Goal: Task Accomplishment & Management: Use online tool/utility

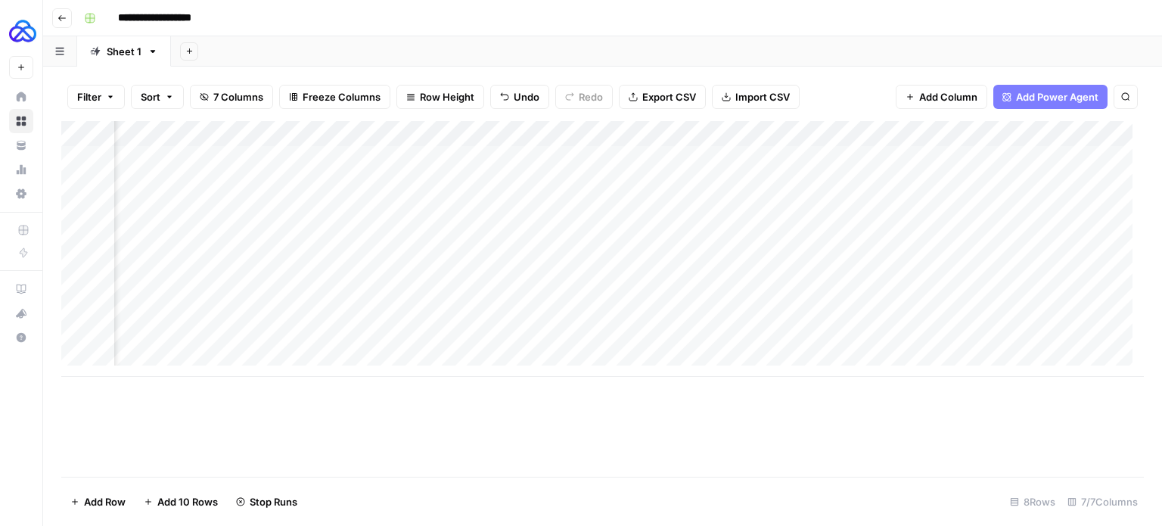
scroll to position [0, 517]
click at [1010, 154] on div "Add Column" at bounding box center [602, 249] width 1082 height 256
click at [1035, 159] on div "Add Column" at bounding box center [602, 249] width 1082 height 256
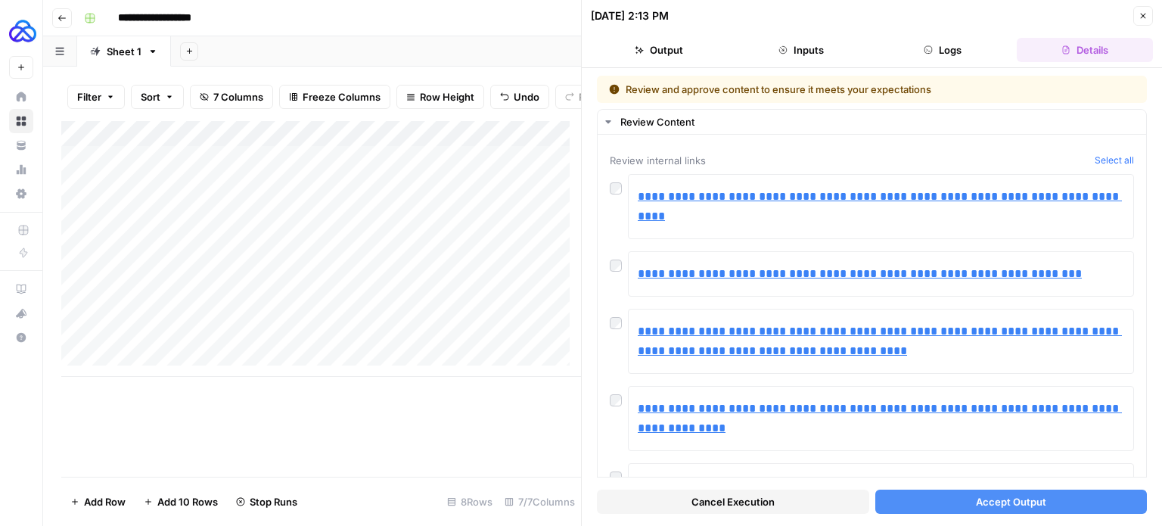
click at [900, 492] on button "Accept Output" at bounding box center [1011, 501] width 272 height 24
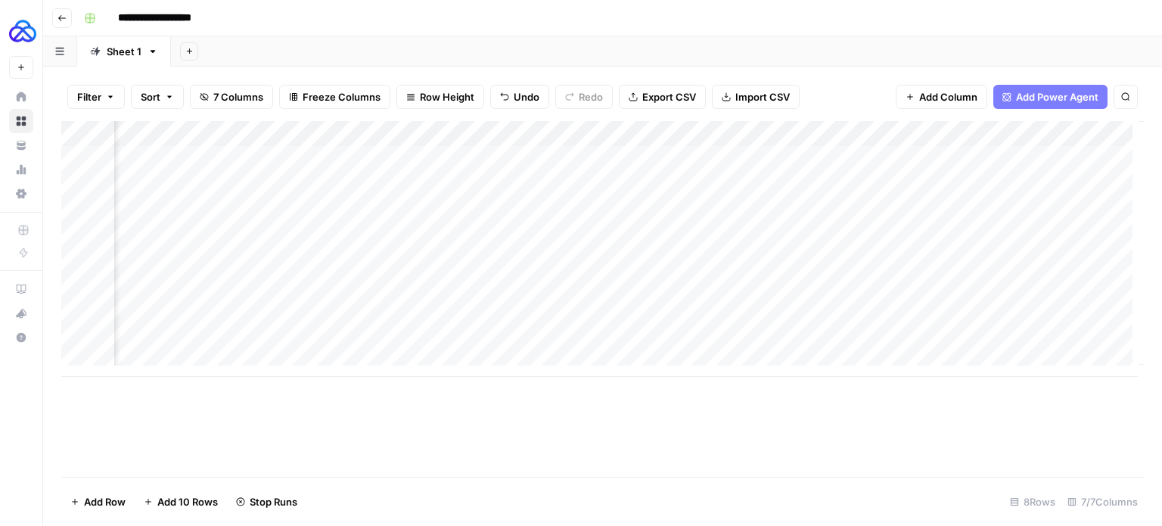
scroll to position [0, 517]
click at [1034, 181] on div "Add Column" at bounding box center [602, 249] width 1082 height 256
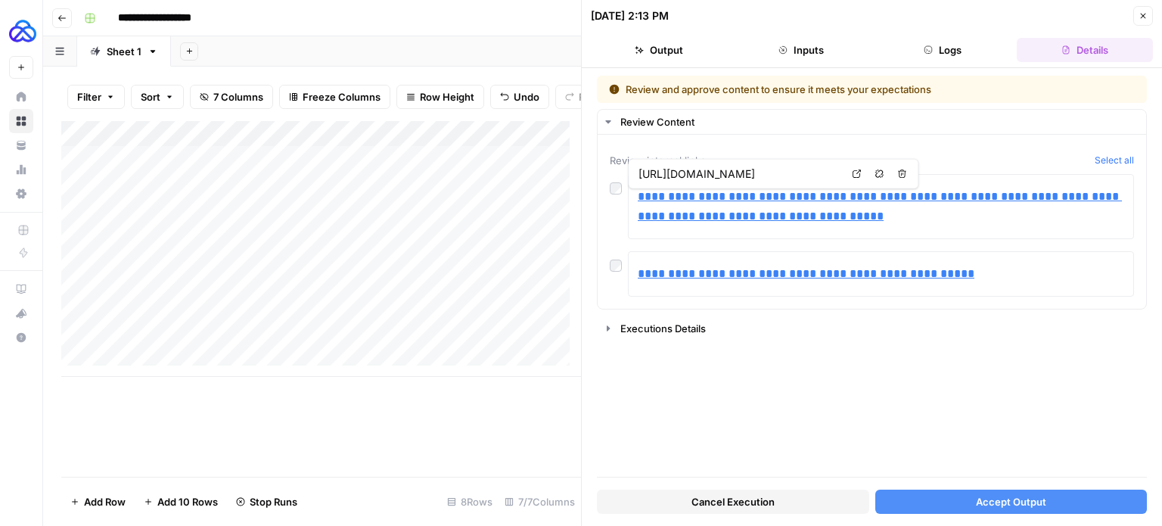
click at [989, 495] on span "Accept Output" at bounding box center [1011, 501] width 70 height 15
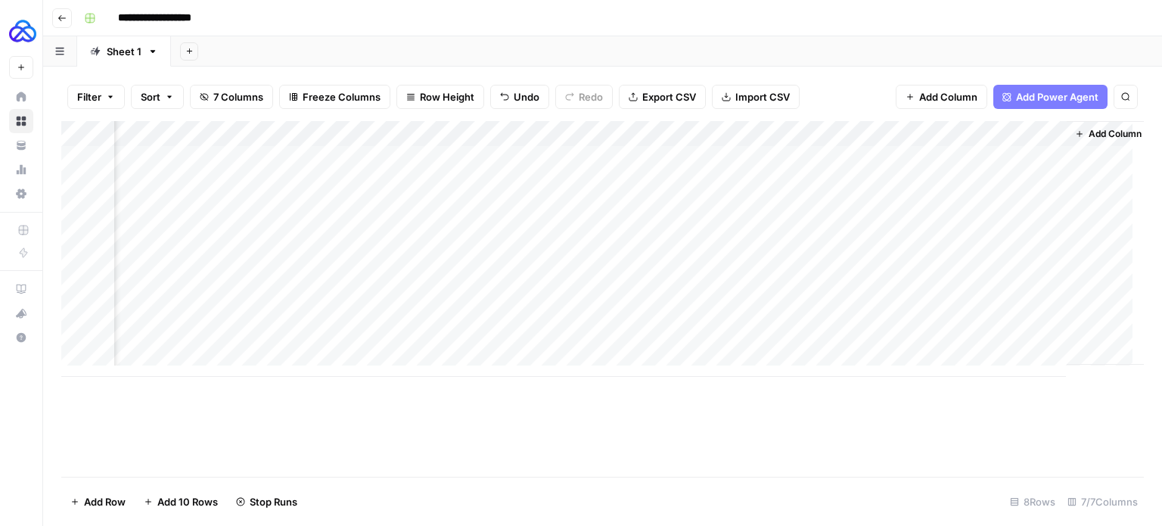
scroll to position [0, 517]
click at [1030, 210] on div "Add Column" at bounding box center [602, 249] width 1082 height 256
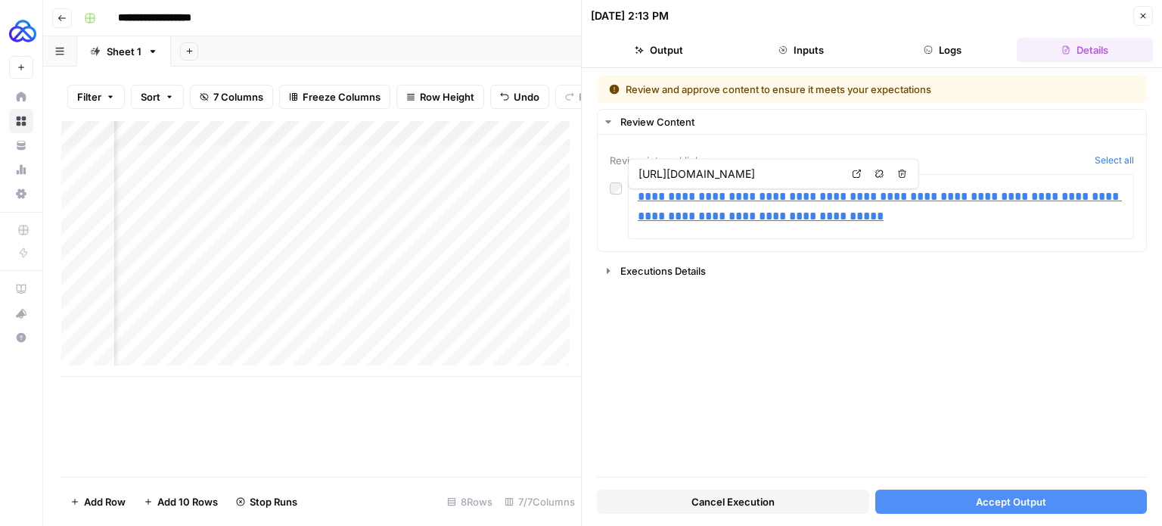
click at [1003, 510] on button "Accept Output" at bounding box center [1011, 501] width 272 height 24
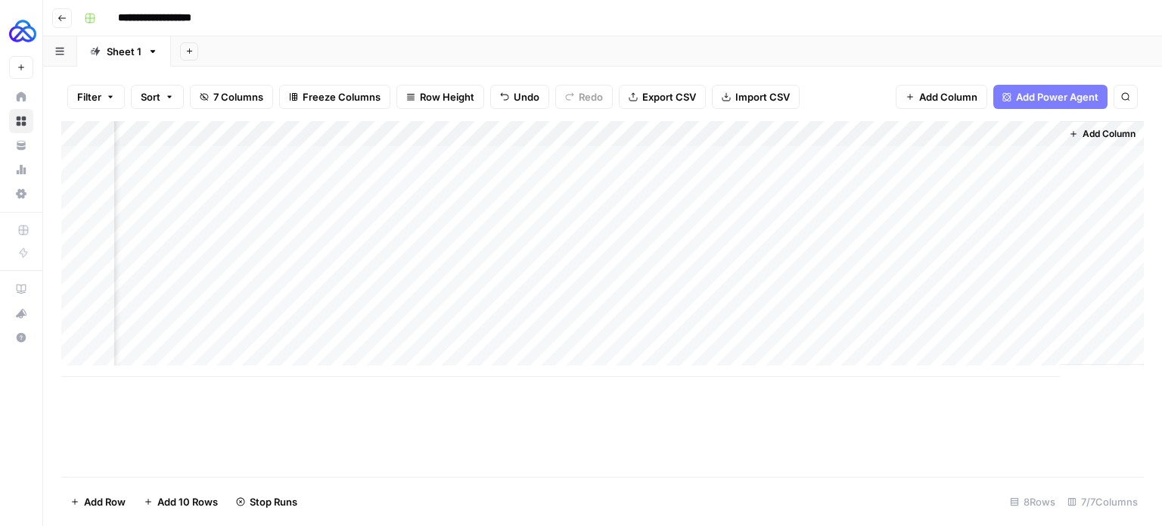
scroll to position [0, 498]
click at [1047, 233] on div "Add Column" at bounding box center [602, 249] width 1082 height 256
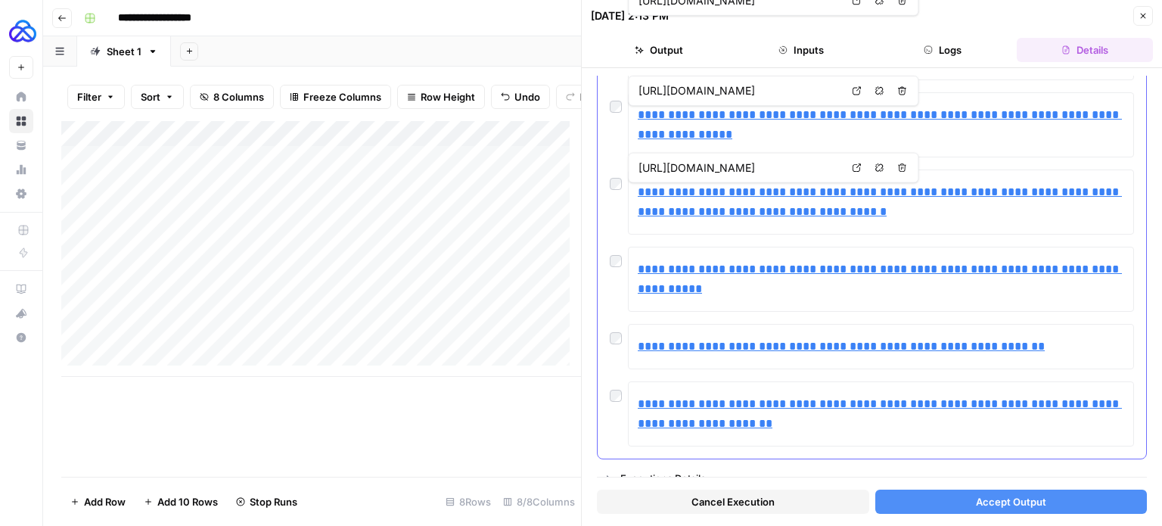
scroll to position [400, 0]
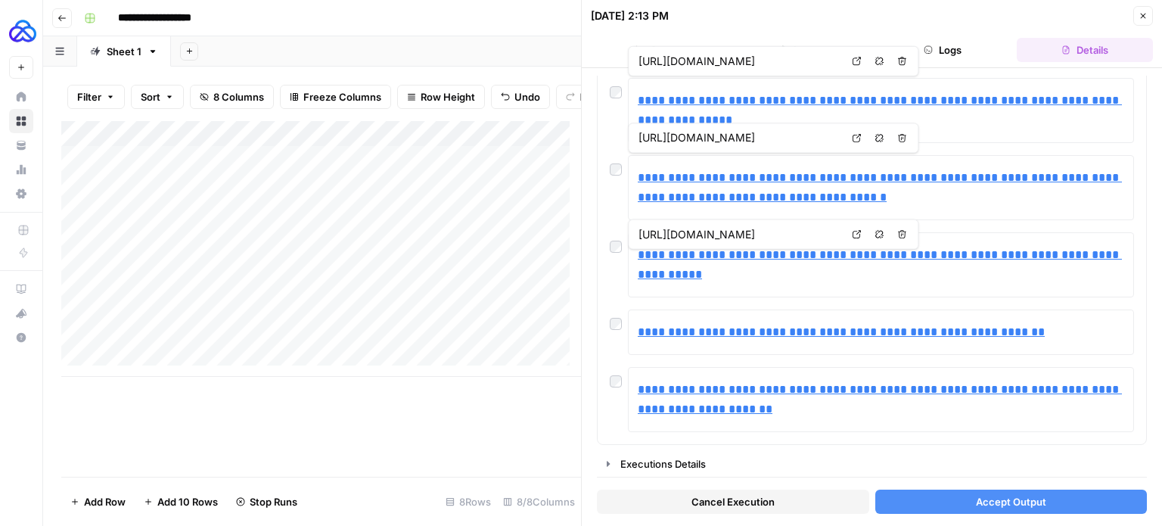
click at [977, 507] on span "Accept Output" at bounding box center [1011, 501] width 70 height 15
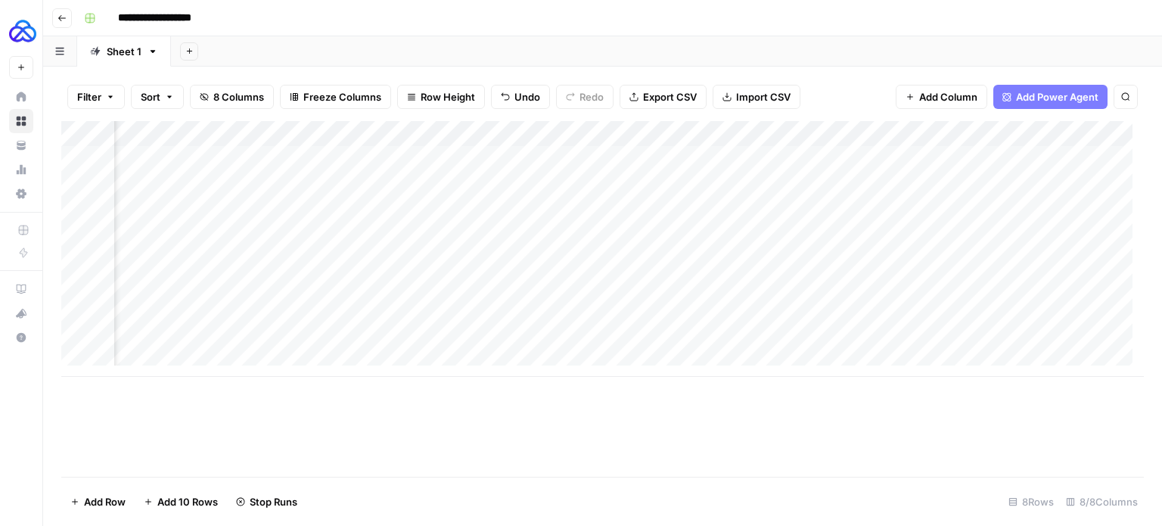
scroll to position [0, 557]
click at [989, 258] on div "Add Column" at bounding box center [602, 249] width 1082 height 256
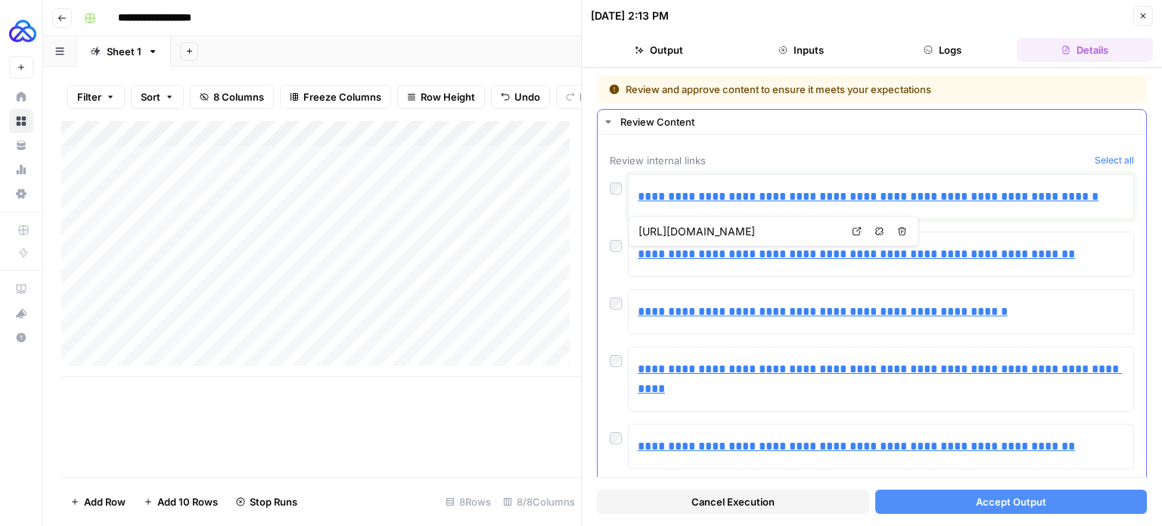
click at [741, 199] on link "**********" at bounding box center [868, 196] width 461 height 11
click at [861, 178] on link "Open in a new tab" at bounding box center [856, 174] width 20 height 20
click at [954, 501] on button "Accept Output" at bounding box center [1011, 501] width 272 height 24
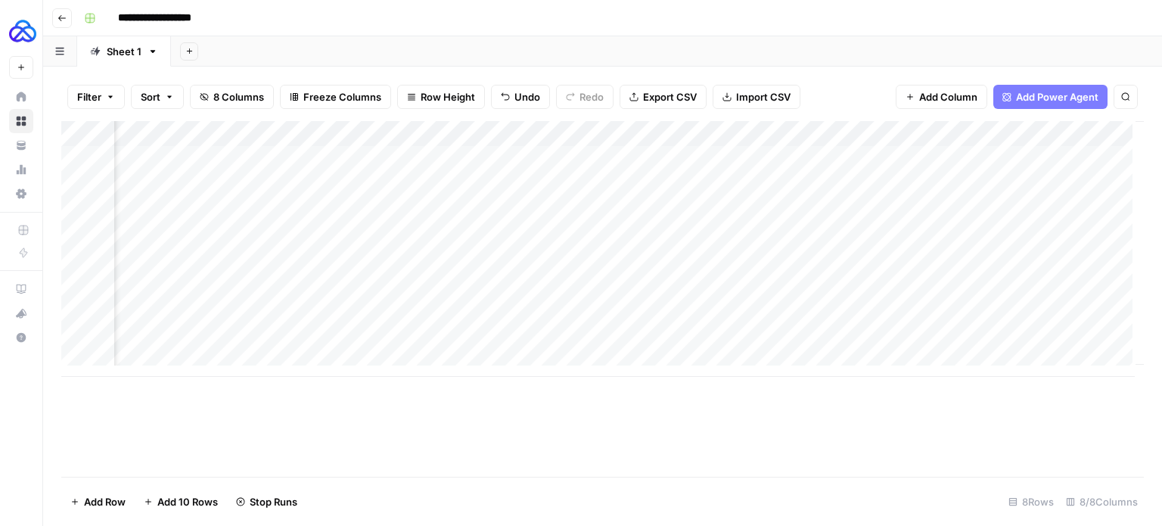
scroll to position [0, 653]
click at [895, 286] on div "Add Column" at bounding box center [602, 249] width 1082 height 256
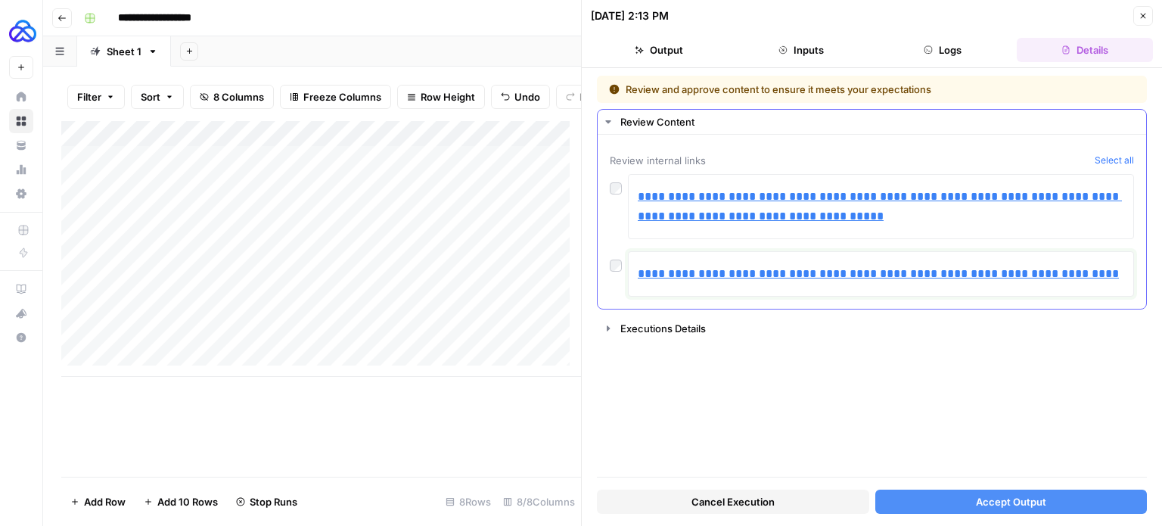
click at [676, 277] on link "**********" at bounding box center [878, 273] width 481 height 11
click at [855, 257] on link "Open in a new tab" at bounding box center [856, 250] width 20 height 20
click at [937, 493] on button "Accept Output" at bounding box center [1011, 501] width 272 height 24
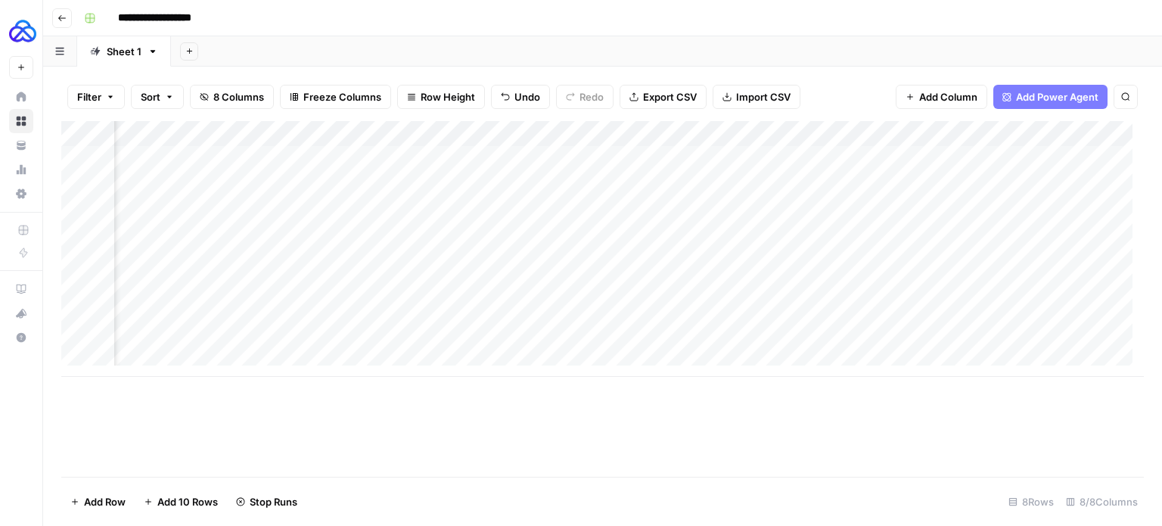
scroll to position [0, 653]
click at [894, 310] on div "Add Column" at bounding box center [602, 249] width 1082 height 256
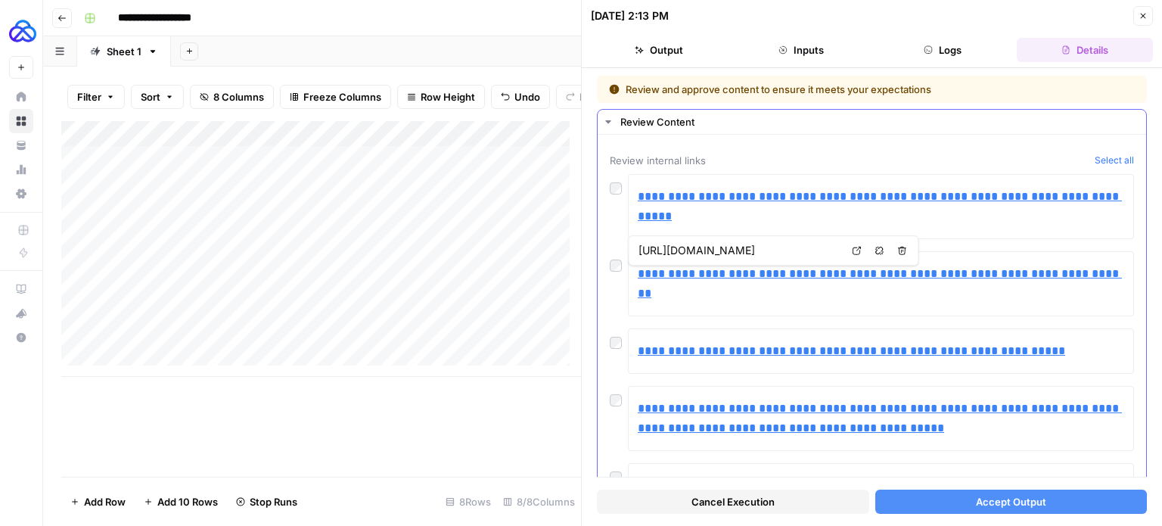
click at [622, 262] on div at bounding box center [619, 261] width 18 height 21
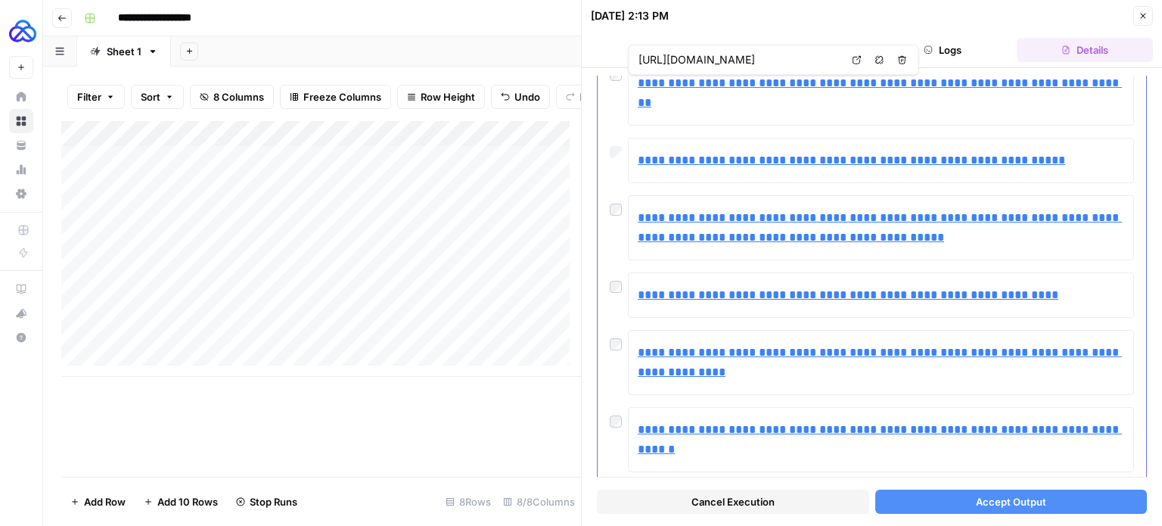
scroll to position [191, 0]
click at [951, 508] on button "Accept Output" at bounding box center [1011, 501] width 272 height 24
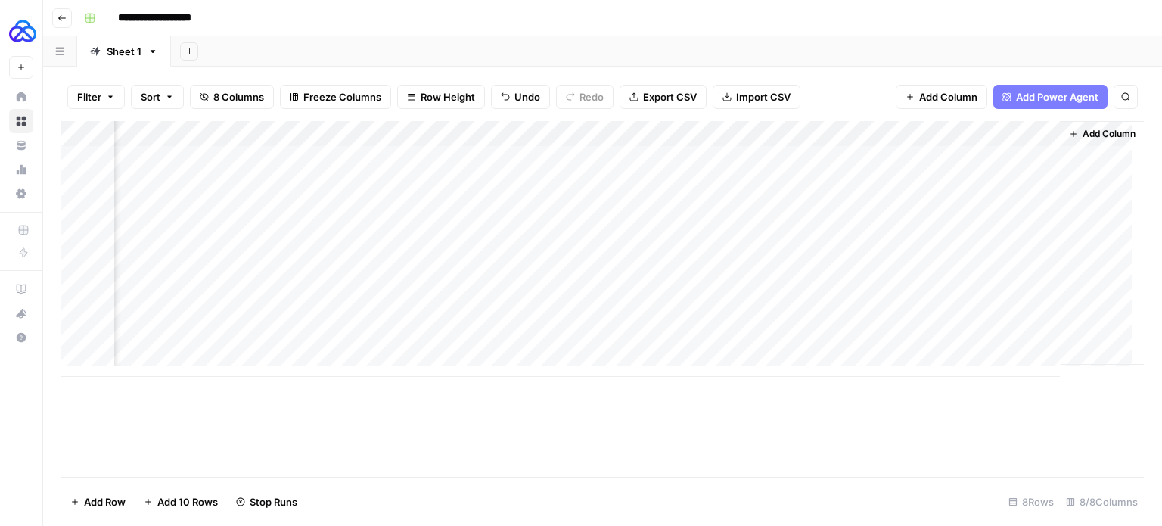
scroll to position [0, 653]
click at [880, 158] on div "Add Column" at bounding box center [602, 249] width 1082 height 256
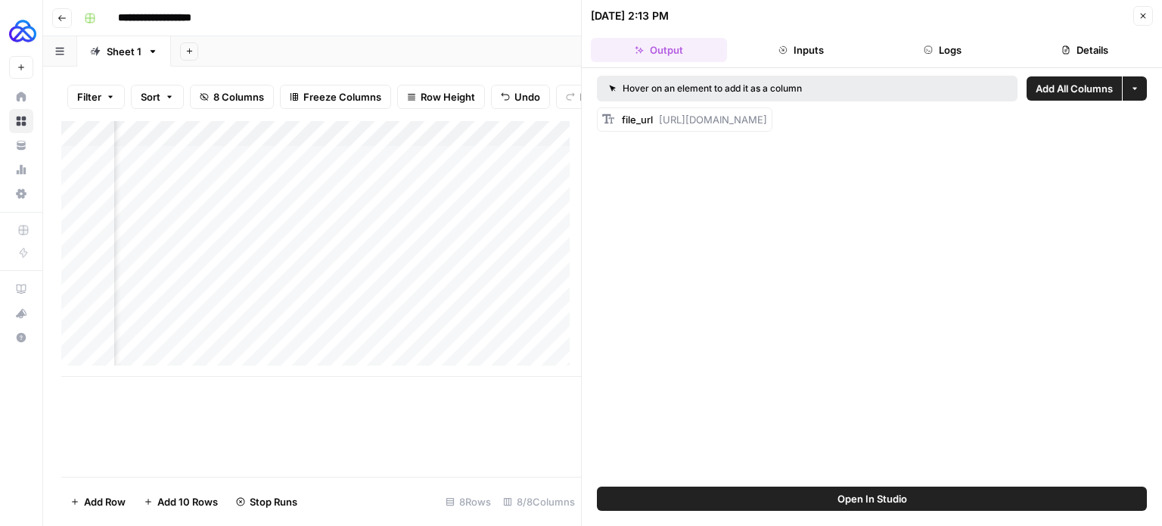
click at [1137, 15] on button "Close" at bounding box center [1143, 16] width 20 height 20
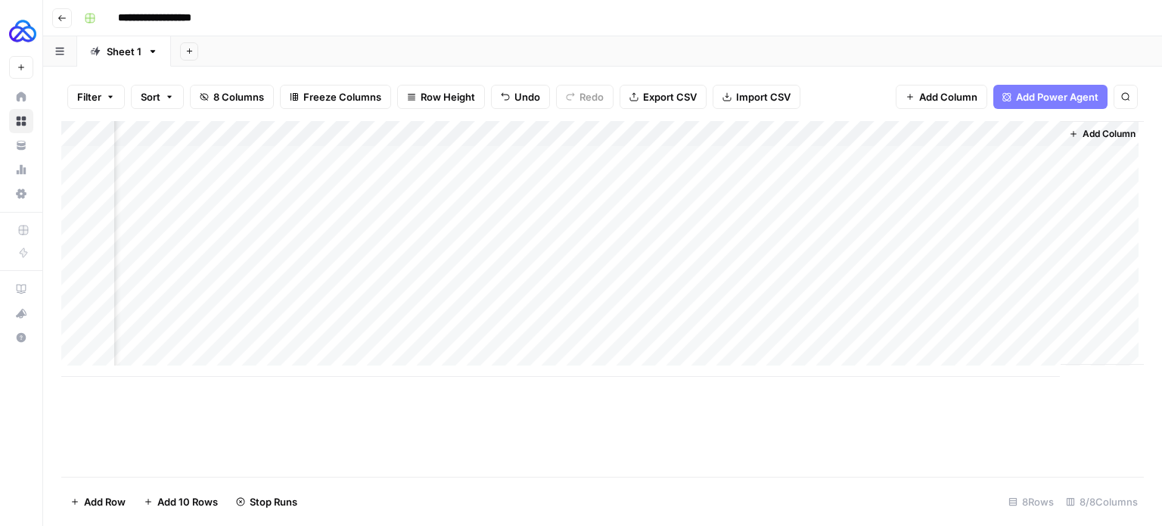
scroll to position [0, 634]
click at [1047, 155] on div "Add Column" at bounding box center [602, 249] width 1082 height 256
click at [1051, 207] on div "Add Column" at bounding box center [602, 249] width 1082 height 256
click at [1048, 238] on div "Add Column" at bounding box center [602, 249] width 1082 height 256
click at [1047, 259] on div "Add Column" at bounding box center [602, 249] width 1082 height 256
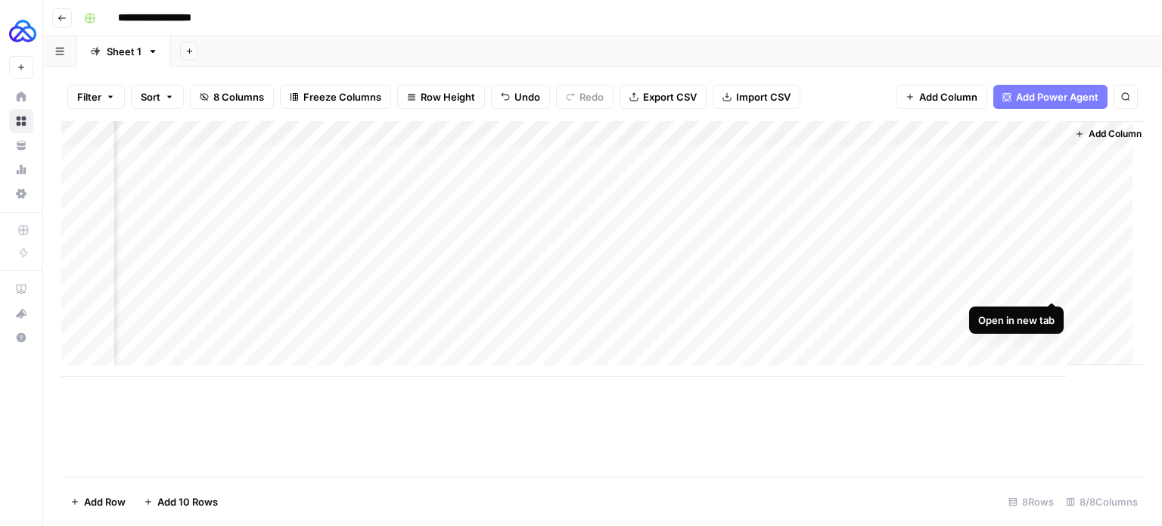
click at [1053, 285] on div "Add Column" at bounding box center [602, 249] width 1082 height 256
click at [1049, 316] on div "Add Column" at bounding box center [602, 249] width 1082 height 256
click at [64, 17] on icon "button" at bounding box center [61, 18] width 9 height 9
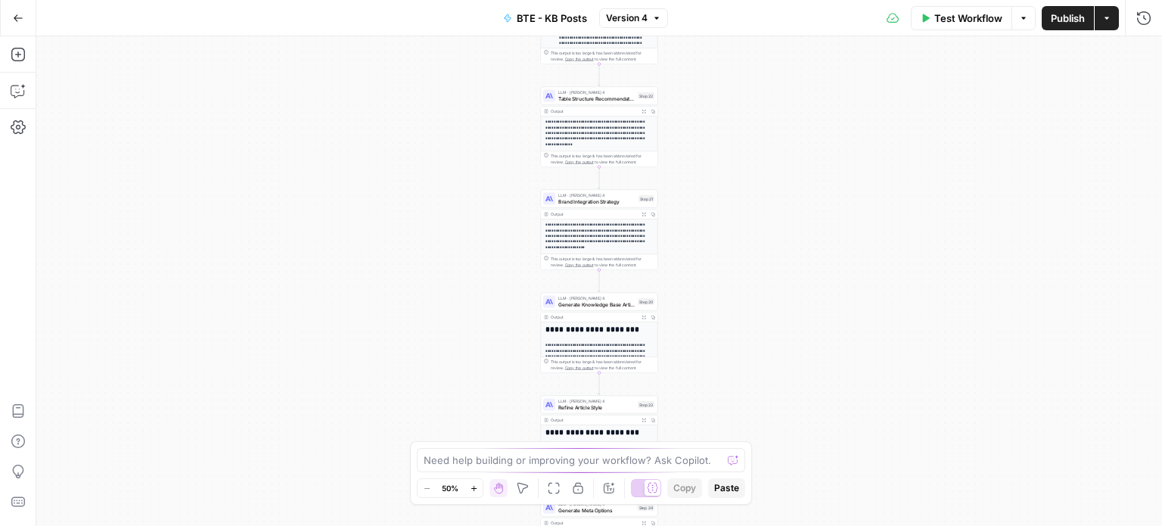
click at [13, 14] on icon "button" at bounding box center [18, 18] width 11 height 11
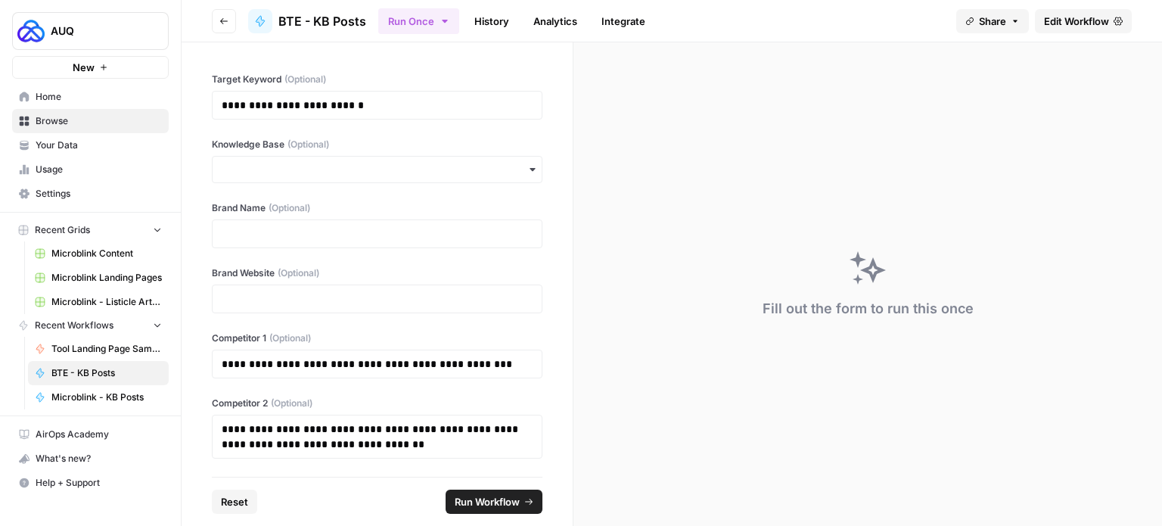
click at [45, 102] on span "Home" at bounding box center [99, 97] width 126 height 14
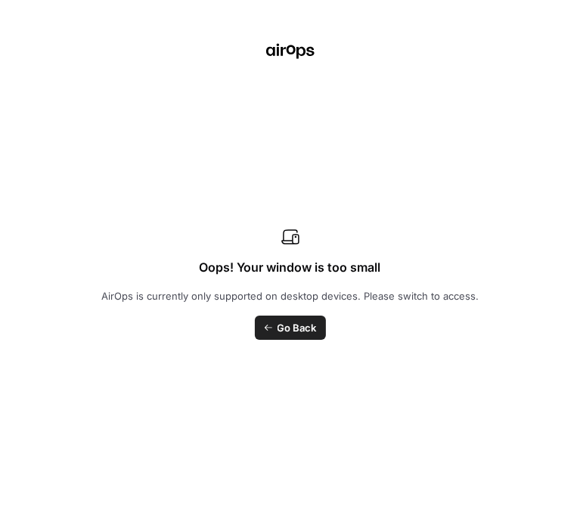
click at [306, 326] on span "Go Back" at bounding box center [297, 327] width 39 height 15
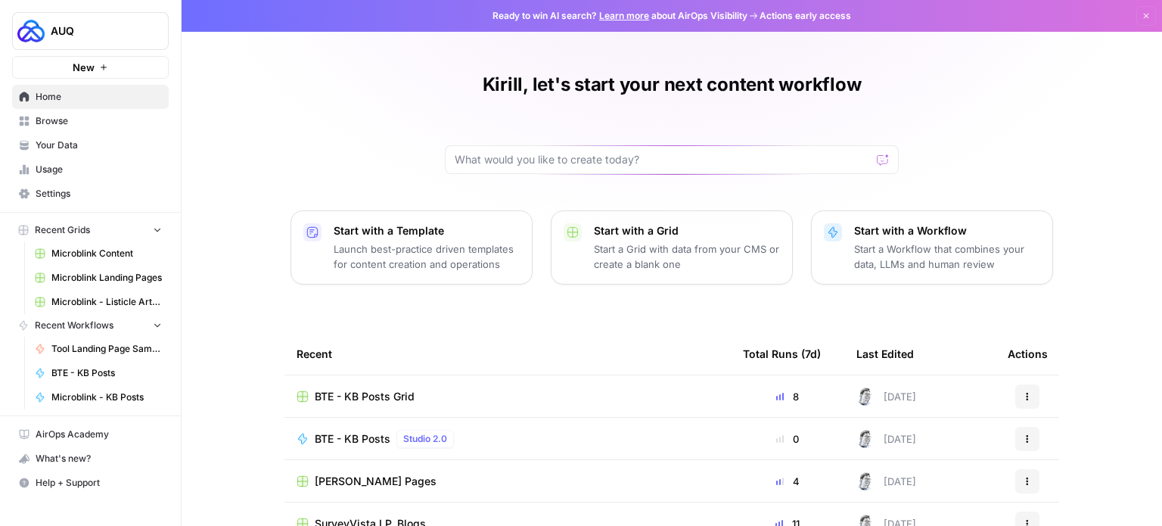
click at [364, 389] on span "BTE - KB Posts Grid" at bounding box center [365, 396] width 100 height 15
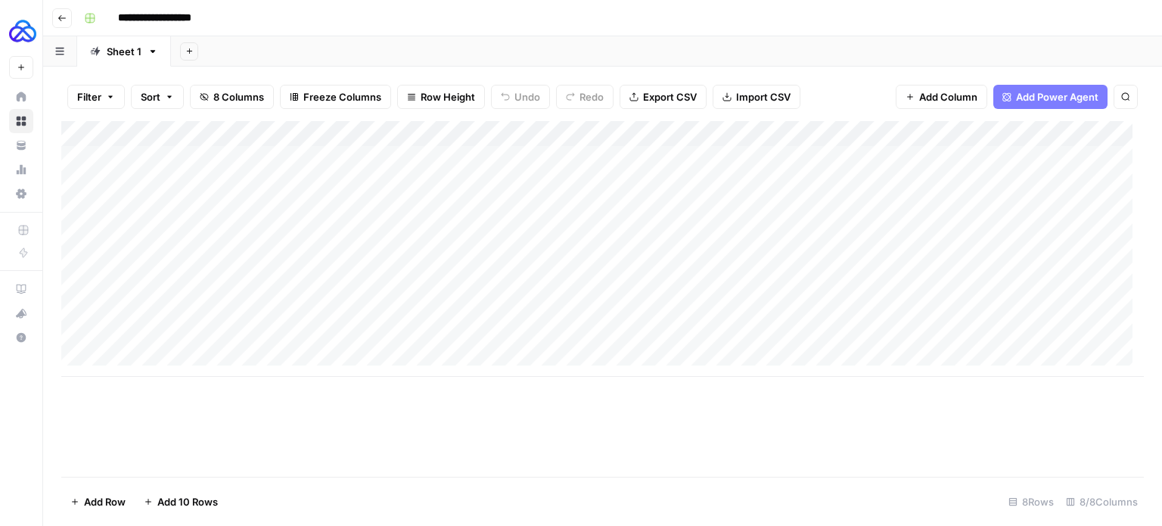
click at [508, 441] on div "Add Column" at bounding box center [602, 298] width 1082 height 355
click at [240, 337] on div "Add Column" at bounding box center [602, 249] width 1082 height 256
type textarea "**********"
click at [417, 312] on div "Add Column" at bounding box center [602, 249] width 1082 height 256
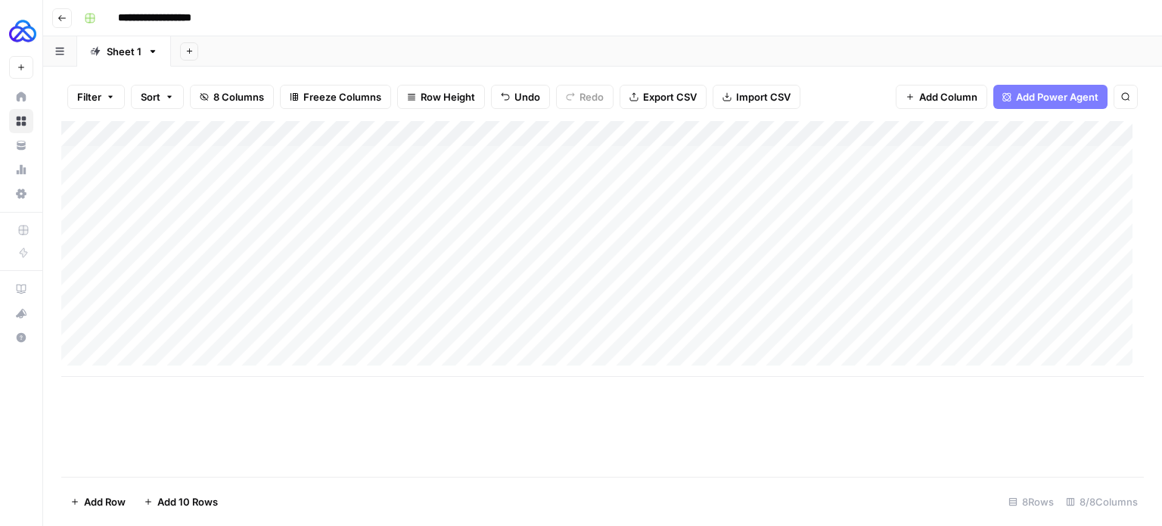
drag, startPoint x: 459, startPoint y: 312, endPoint x: 604, endPoint y: 311, distance: 145.2
click at [604, 311] on div "Add Column" at bounding box center [602, 249] width 1082 height 256
click at [486, 338] on div "Add Column" at bounding box center [602, 249] width 1082 height 256
click at [214, 340] on div "Add Column" at bounding box center [602, 249] width 1082 height 256
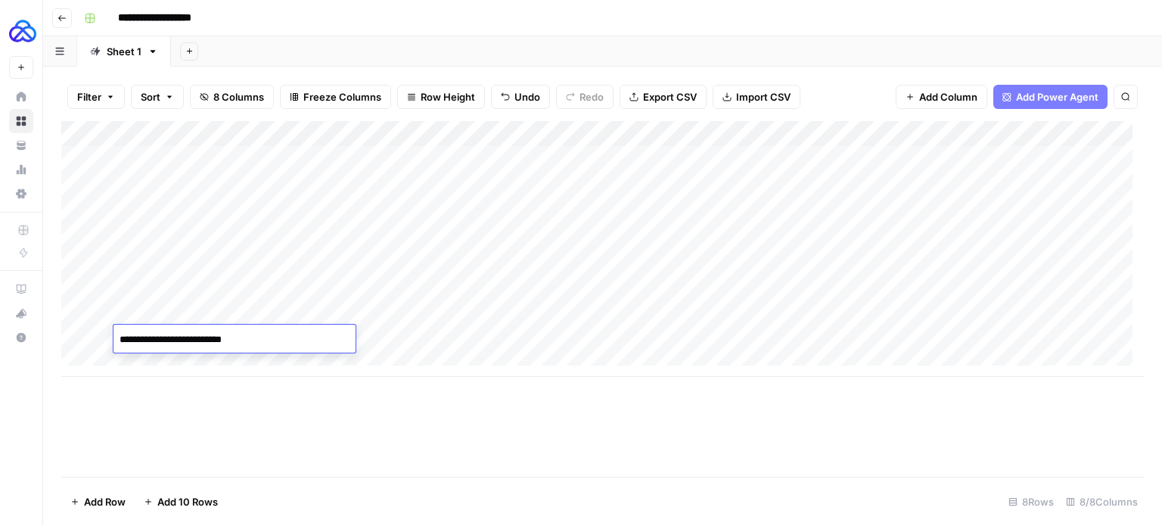
click at [777, 341] on div "Add Column" at bounding box center [602, 249] width 1082 height 256
drag, startPoint x: 777, startPoint y: 341, endPoint x: 538, endPoint y: 338, distance: 238.2
click at [538, 338] on div "Add Column" at bounding box center [602, 249] width 1082 height 256
click at [219, 231] on div "Add Column" at bounding box center [602, 249] width 1082 height 256
click at [835, 341] on div "Add Column" at bounding box center [602, 249] width 1082 height 256
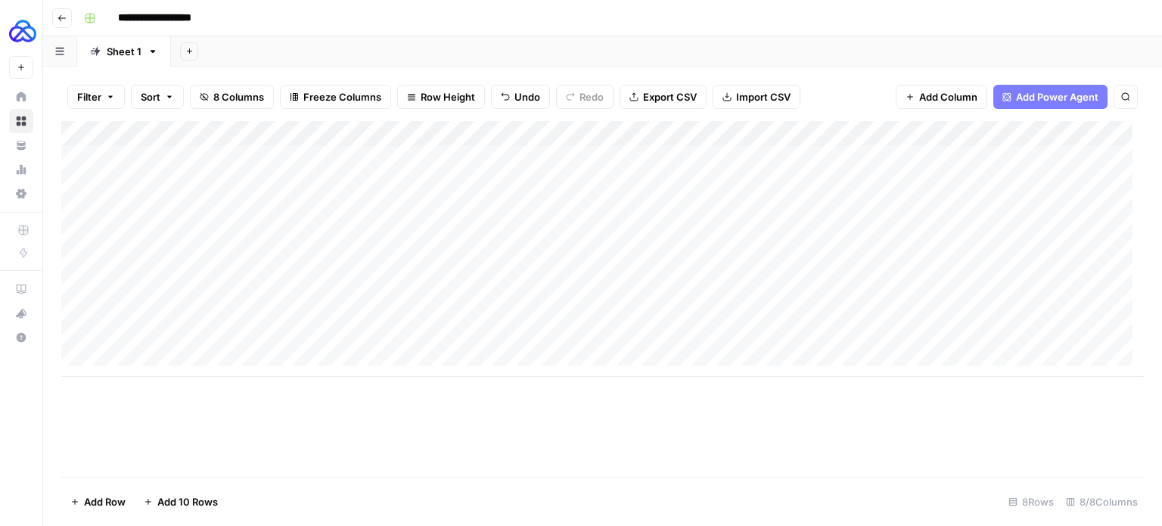
click at [835, 341] on div "Add Column" at bounding box center [602, 249] width 1082 height 256
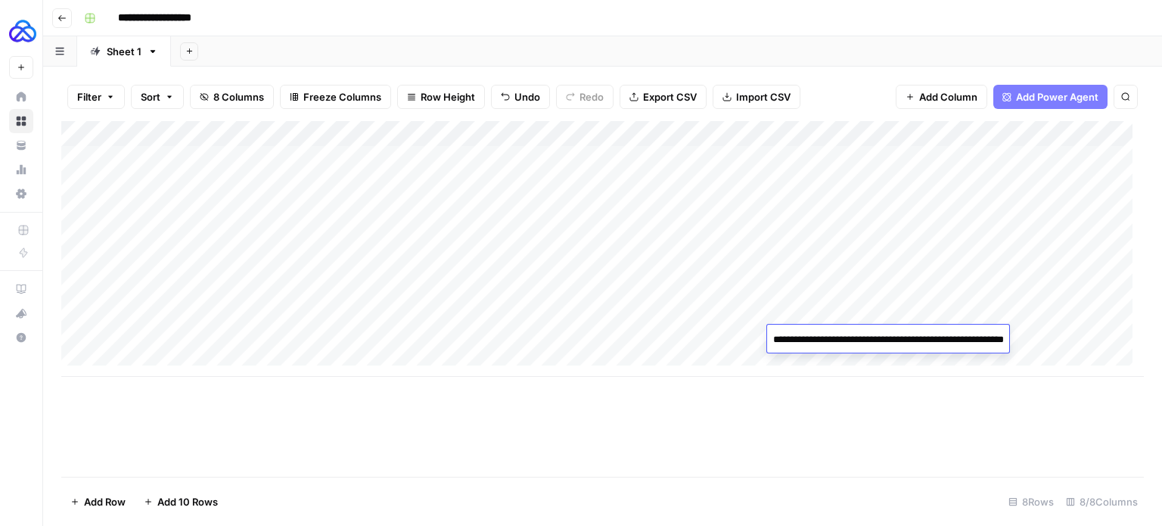
click at [915, 392] on div "Add Column" at bounding box center [602, 298] width 1082 height 355
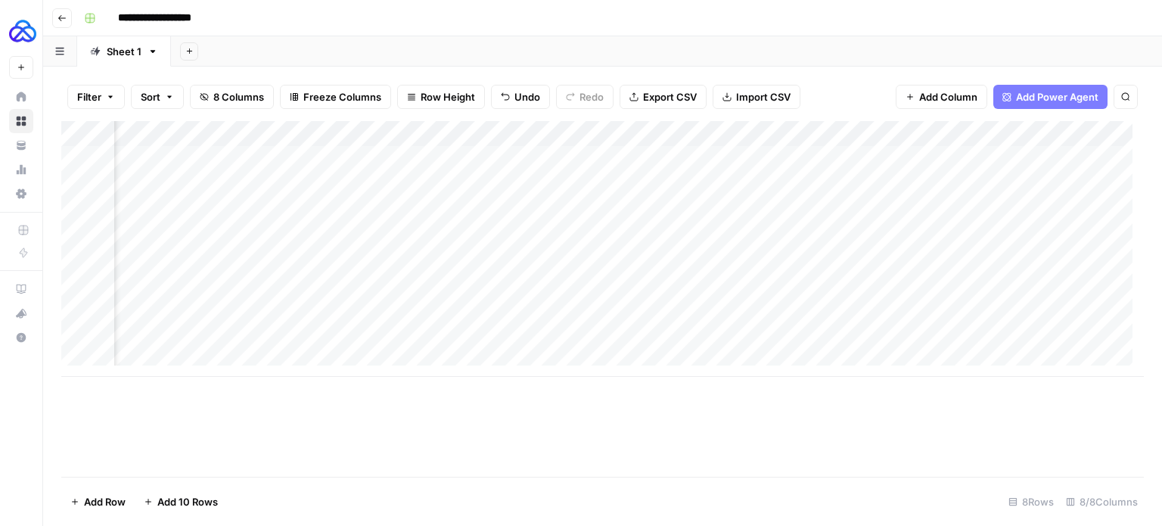
scroll to position [0, 462]
click at [591, 340] on div "Add Column" at bounding box center [602, 249] width 1082 height 256
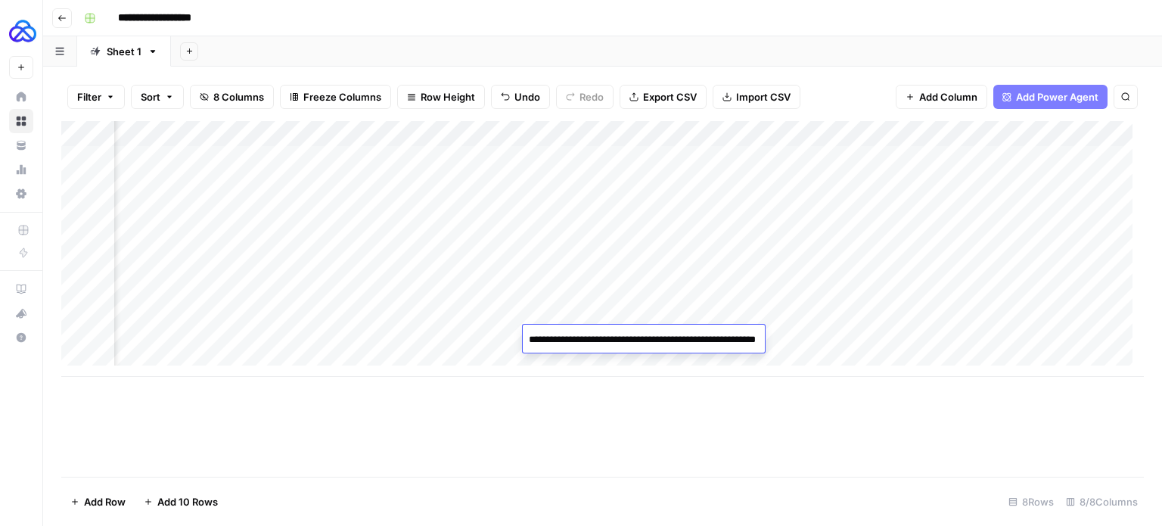
type textarea "**********"
click at [869, 330] on div "Add Column" at bounding box center [602, 249] width 1082 height 256
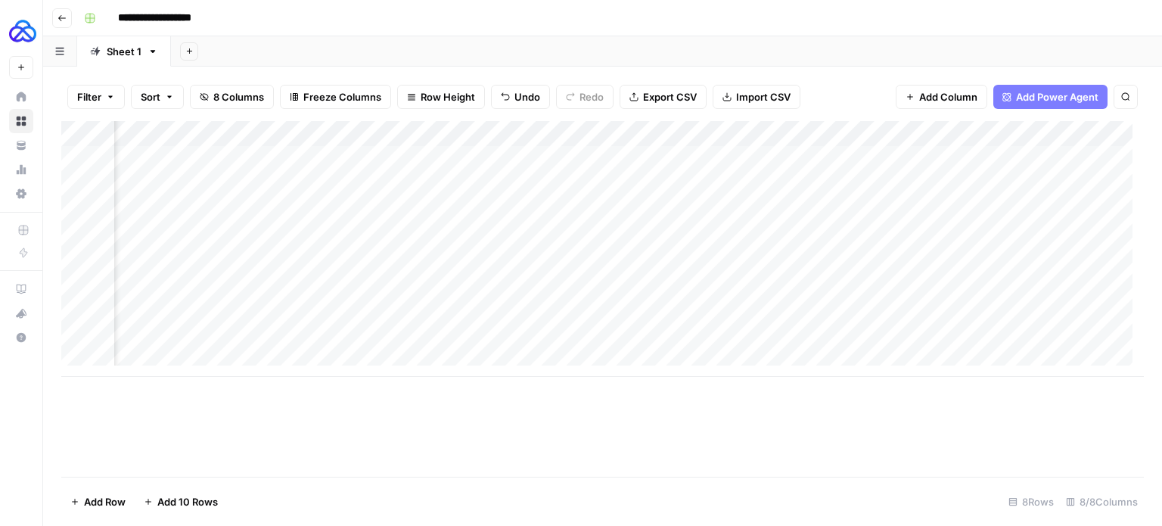
click at [869, 330] on div "Add Column" at bounding box center [602, 249] width 1082 height 256
type textarea "**********"
click at [1032, 329] on div "Add Column" at bounding box center [602, 249] width 1082 height 256
click at [1087, 337] on div "Add Column" at bounding box center [602, 249] width 1082 height 256
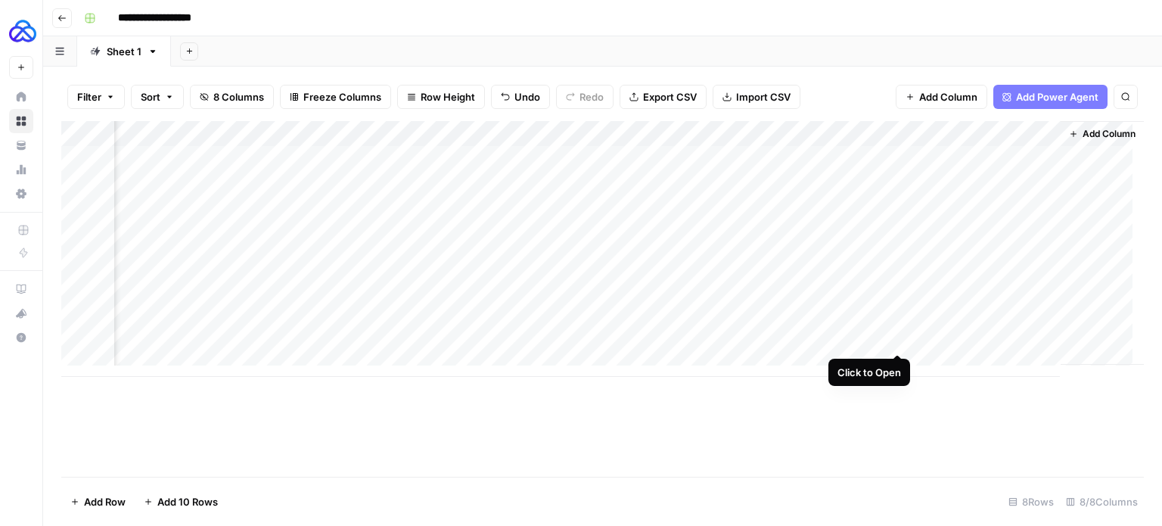
click at [896, 337] on div "Add Column" at bounding box center [602, 249] width 1082 height 256
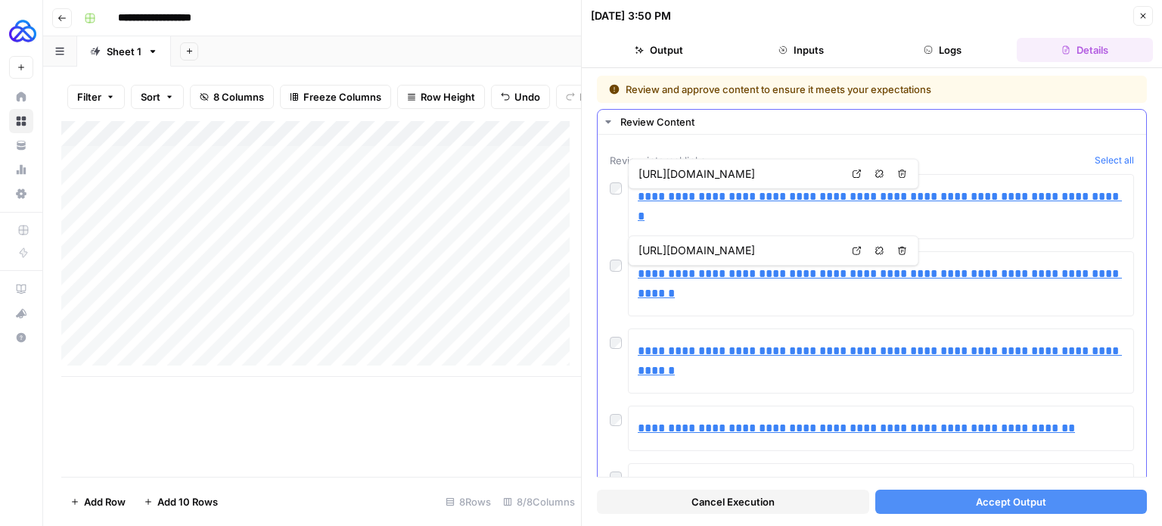
click at [856, 172] on icon at bounding box center [856, 173] width 9 height 9
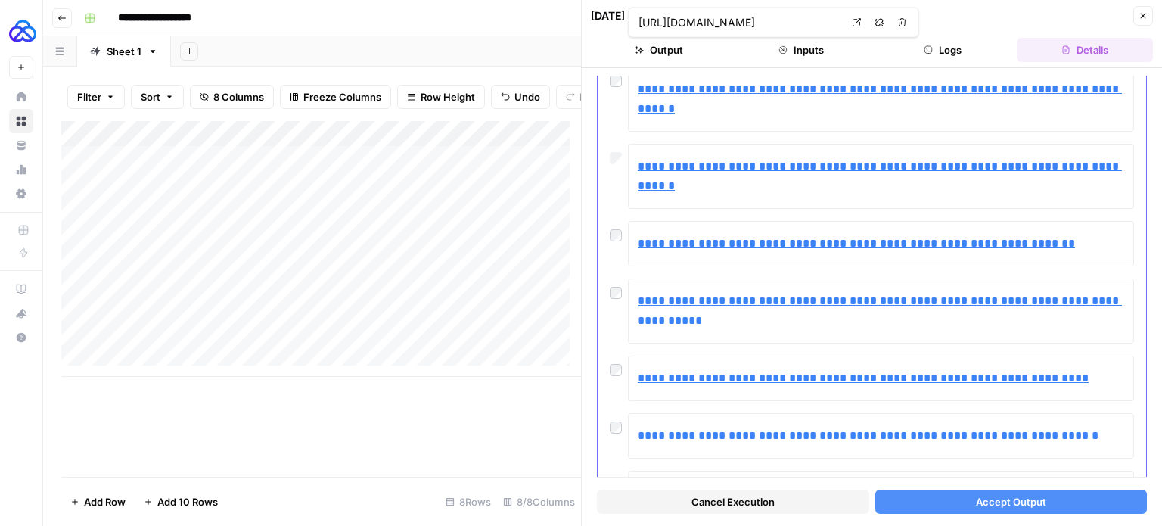
scroll to position [230, 0]
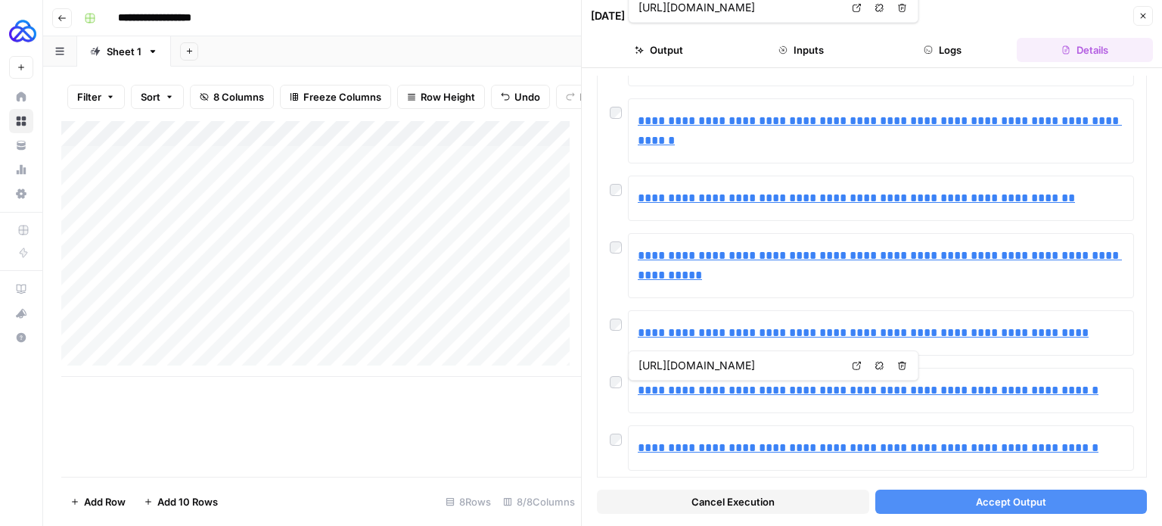
click at [1013, 500] on span "Accept Output" at bounding box center [1011, 501] width 70 height 15
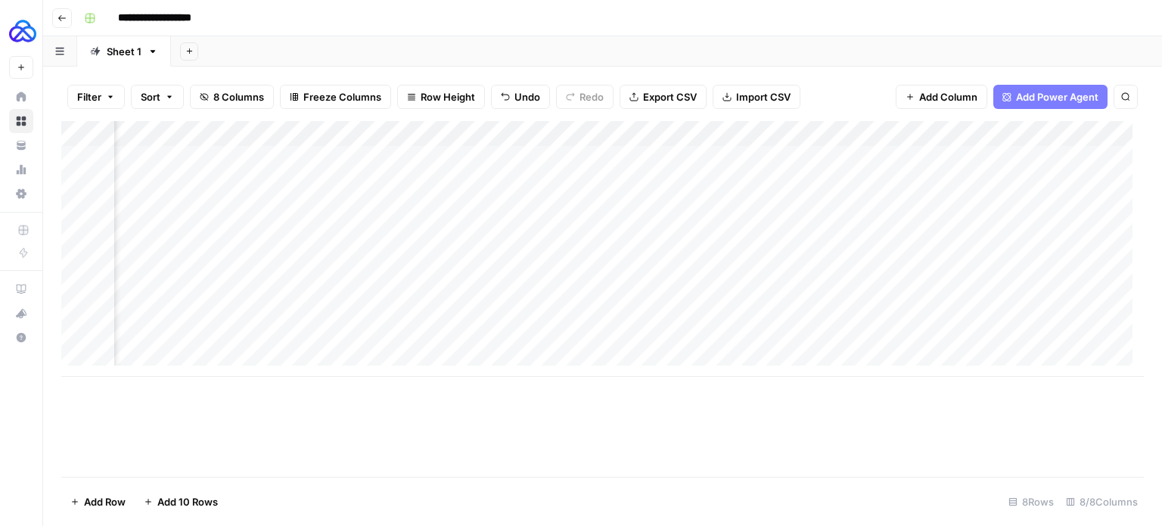
scroll to position [0, 653]
click at [1031, 339] on div "Add Column" at bounding box center [602, 249] width 1082 height 256
